Goal: Task Accomplishment & Management: Manage account settings

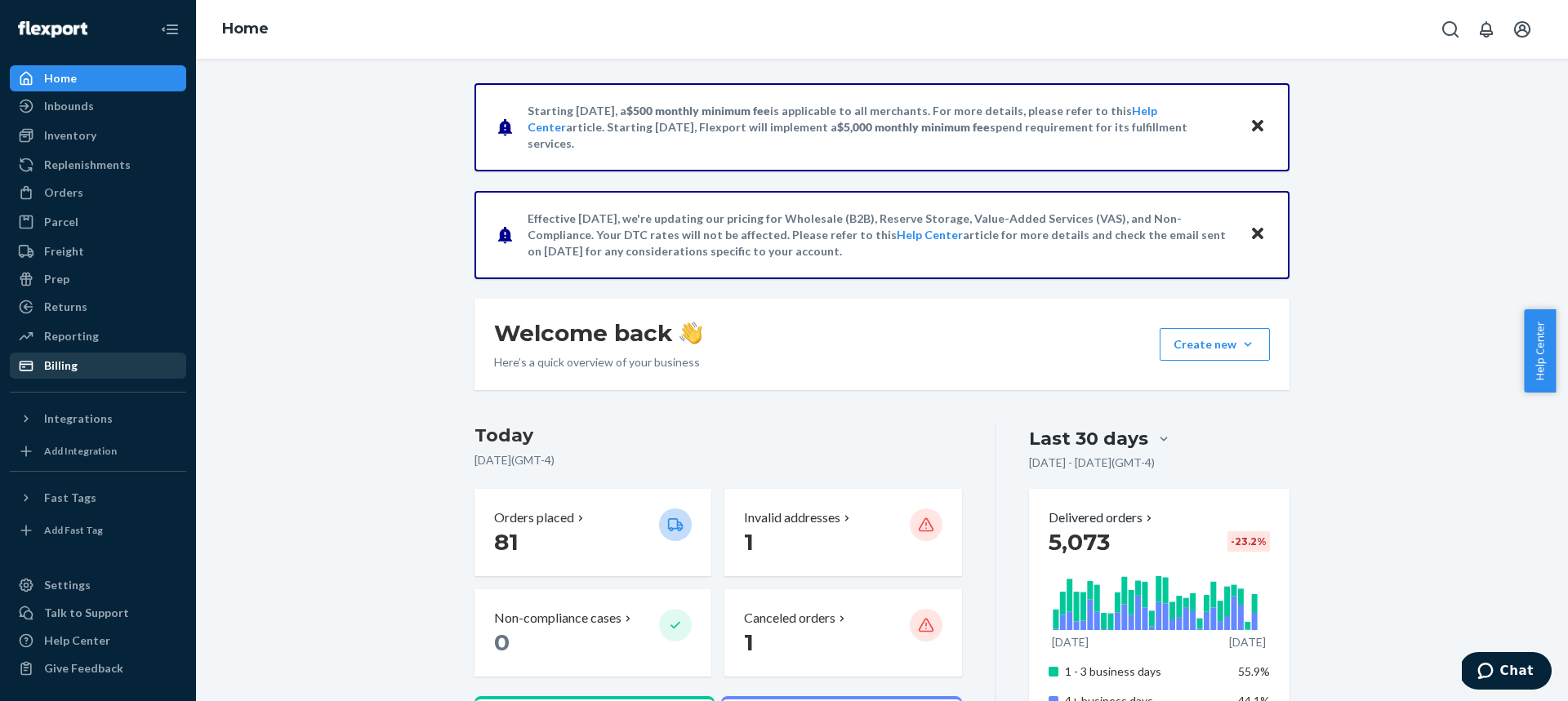
click at [71, 377] on div "Billing" at bounding box center [98, 365] width 174 height 23
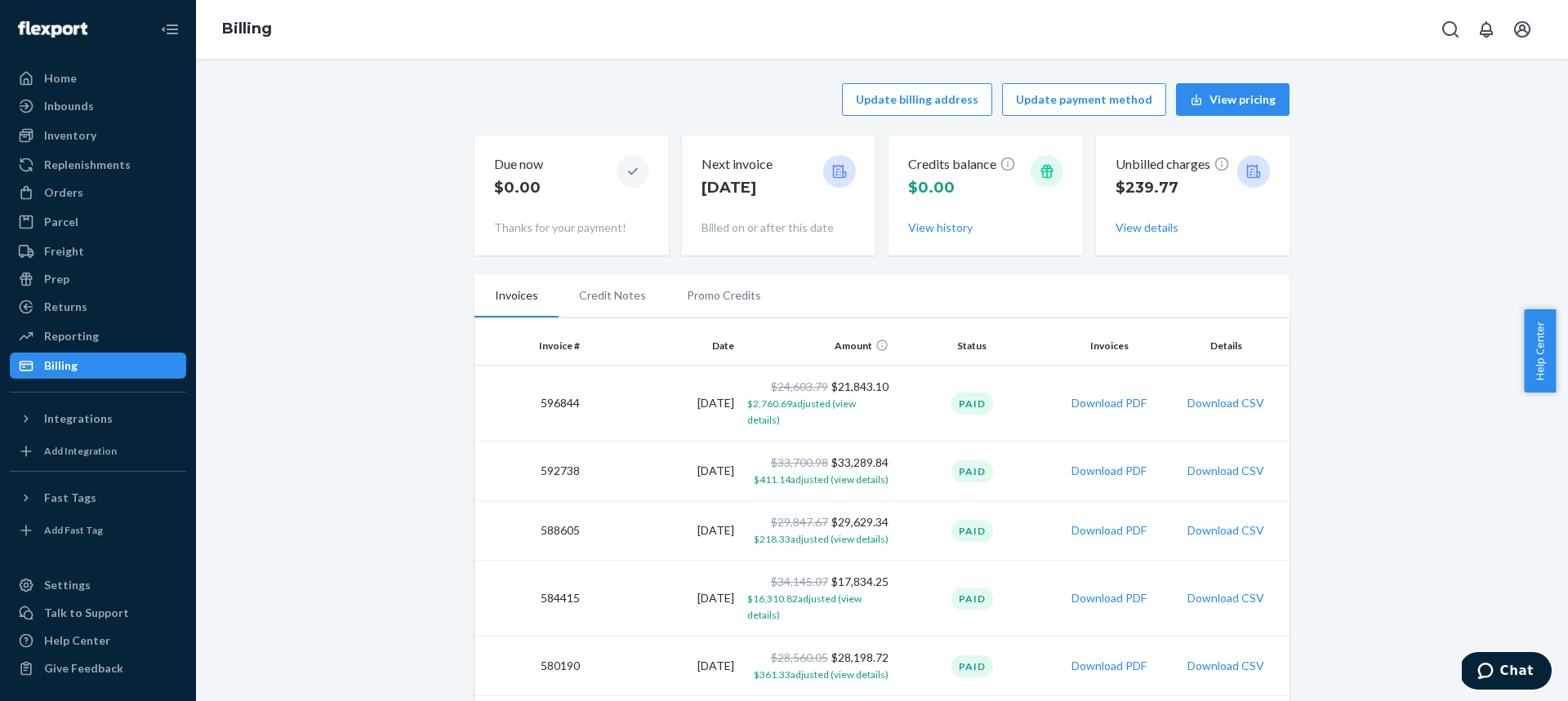
click at [1111, 397] on button "Download PDF" at bounding box center [1109, 403] width 75 height 17
click at [1525, 34] on icon "Open account menu" at bounding box center [1522, 29] width 19 height 19
click at [1467, 144] on div "Log out" at bounding box center [1484, 159] width 123 height 30
